Goal: Transaction & Acquisition: Purchase product/service

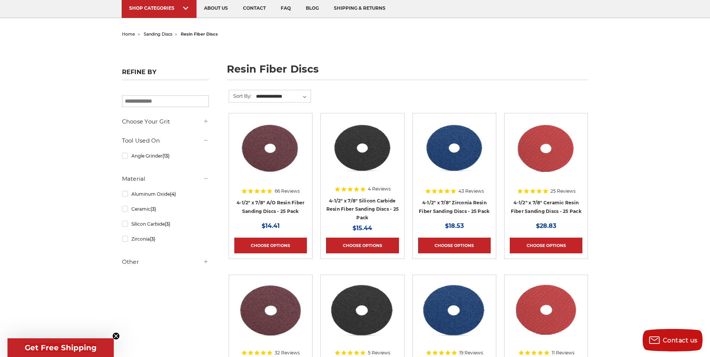
scroll to position [75, 0]
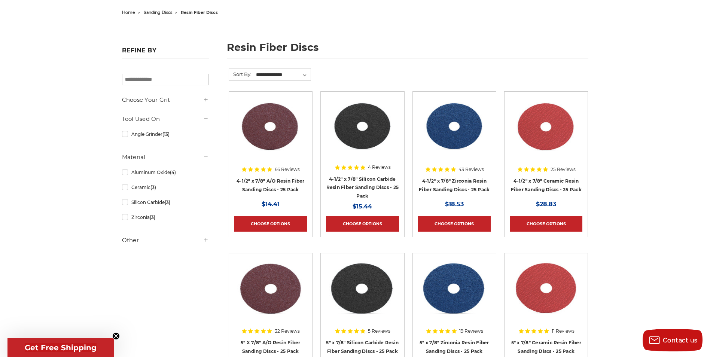
click at [271, 183] on div at bounding box center [270, 145] width 73 height 96
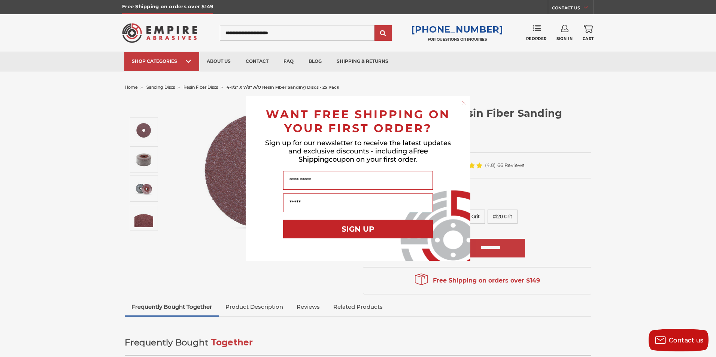
click at [463, 102] on circle "Close dialog" at bounding box center [463, 103] width 7 height 7
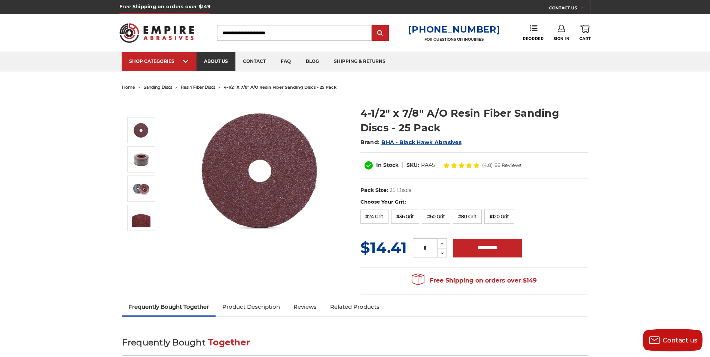
click at [228, 59] on link "about us" at bounding box center [216, 61] width 39 height 19
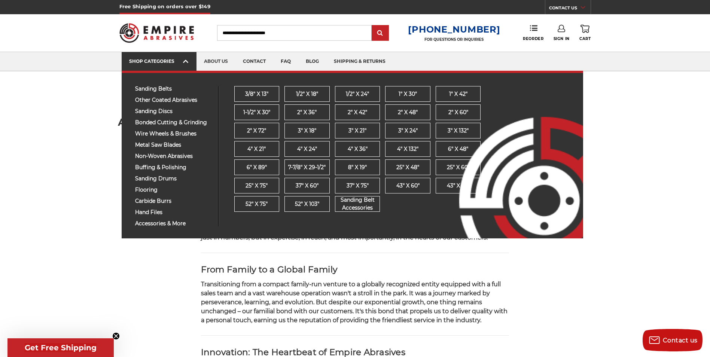
click at [159, 58] on div "SHOP CATEGORIES" at bounding box center [159, 61] width 60 height 6
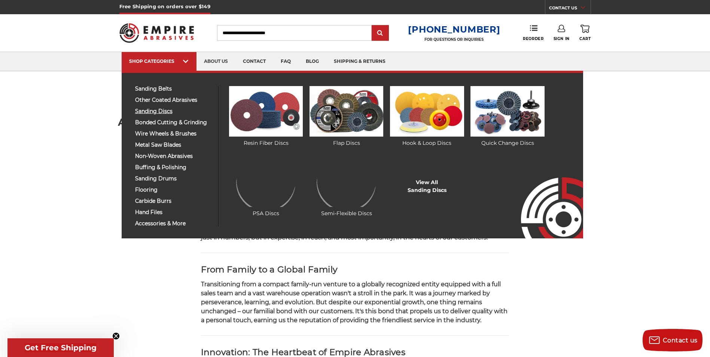
click at [150, 112] on span "sanding discs" at bounding box center [173, 112] width 77 height 6
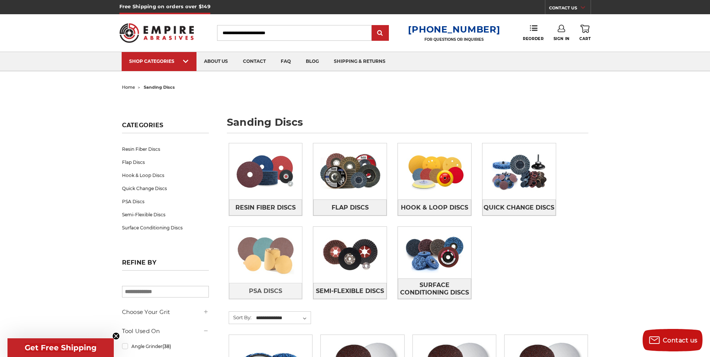
click at [247, 253] on img at bounding box center [265, 255] width 73 height 52
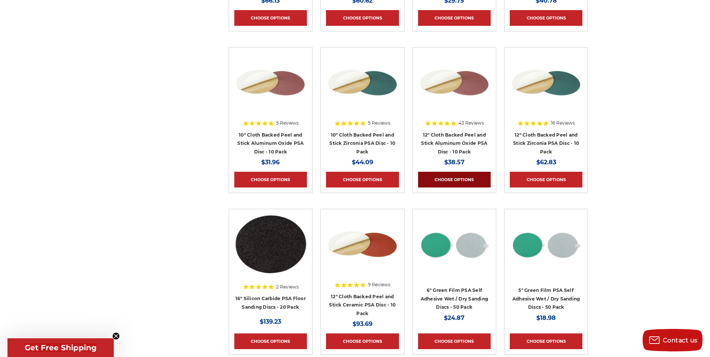
scroll to position [749, 0]
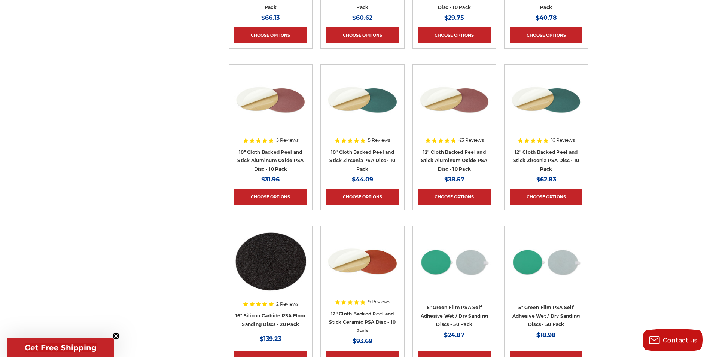
click at [447, 162] on div at bounding box center [454, 118] width 73 height 96
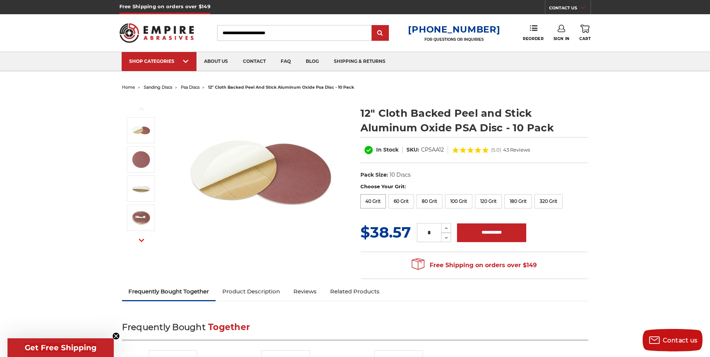
click at [370, 200] on label "40 Grit" at bounding box center [373, 201] width 26 height 14
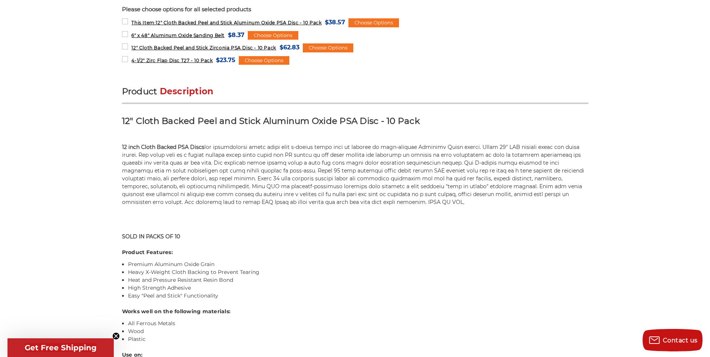
scroll to position [412, 0]
